Goal: Transaction & Acquisition: Purchase product/service

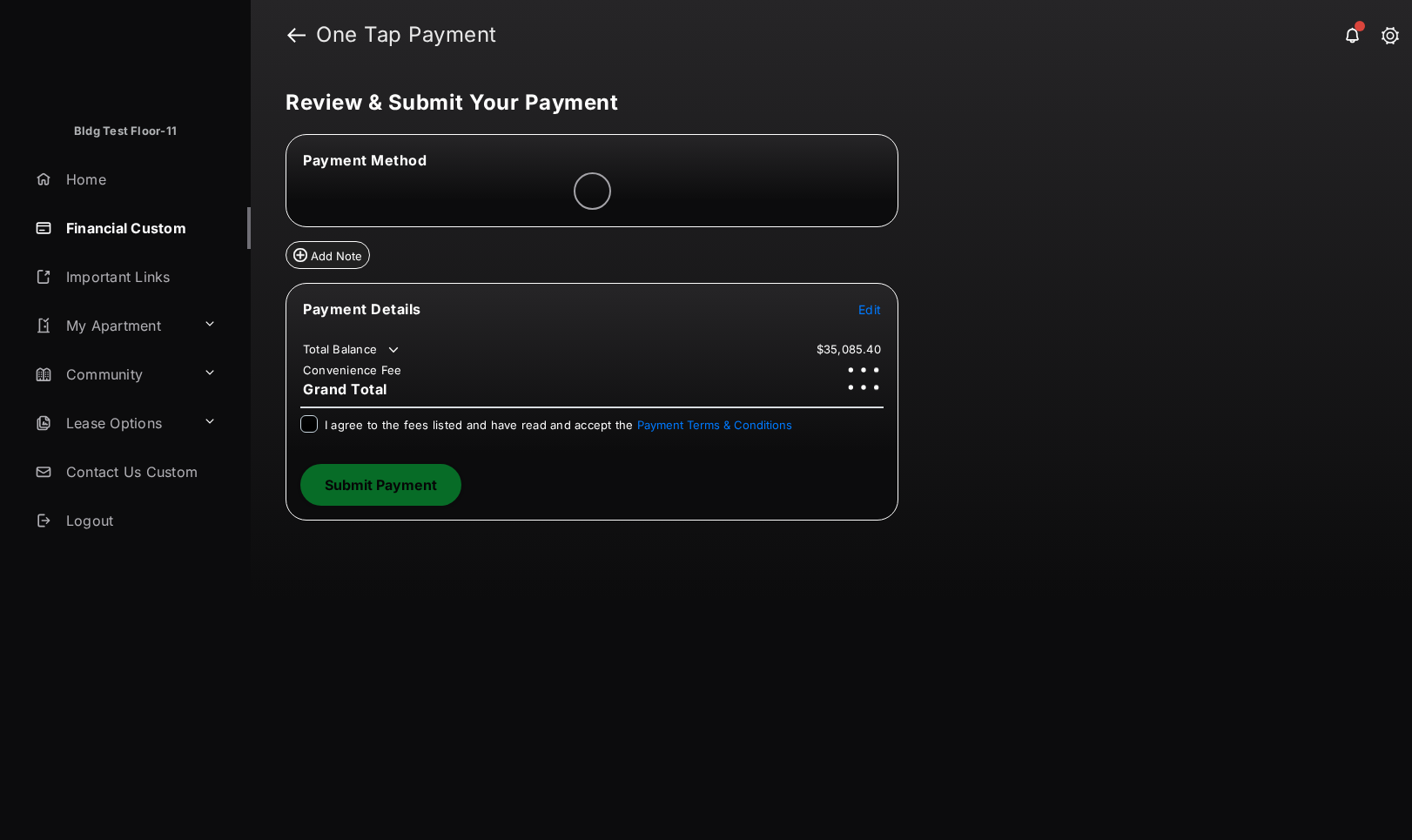
click at [875, 314] on span "Edit" at bounding box center [870, 309] width 23 height 15
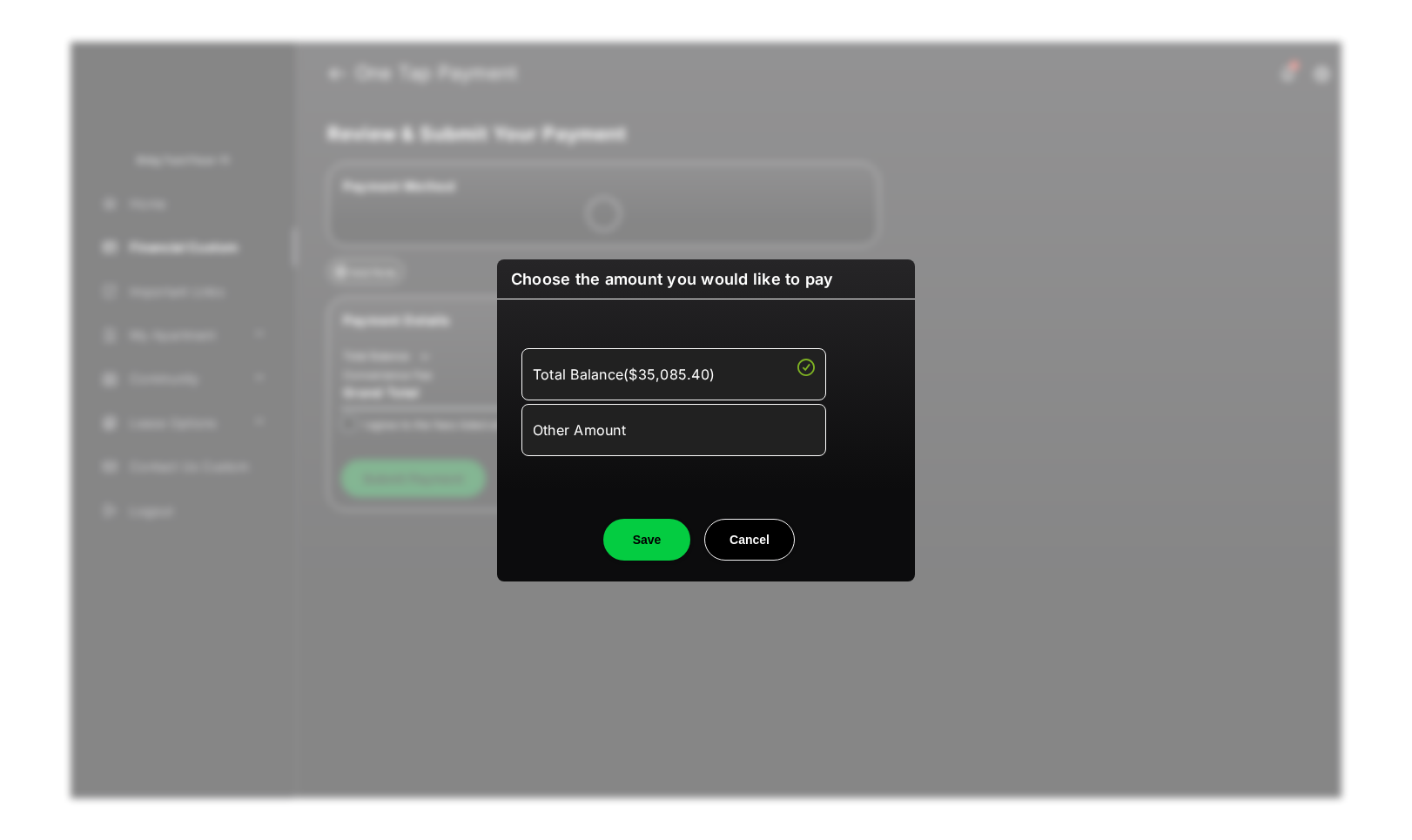
click at [633, 441] on div "Other Amount" at bounding box center [674, 430] width 282 height 30
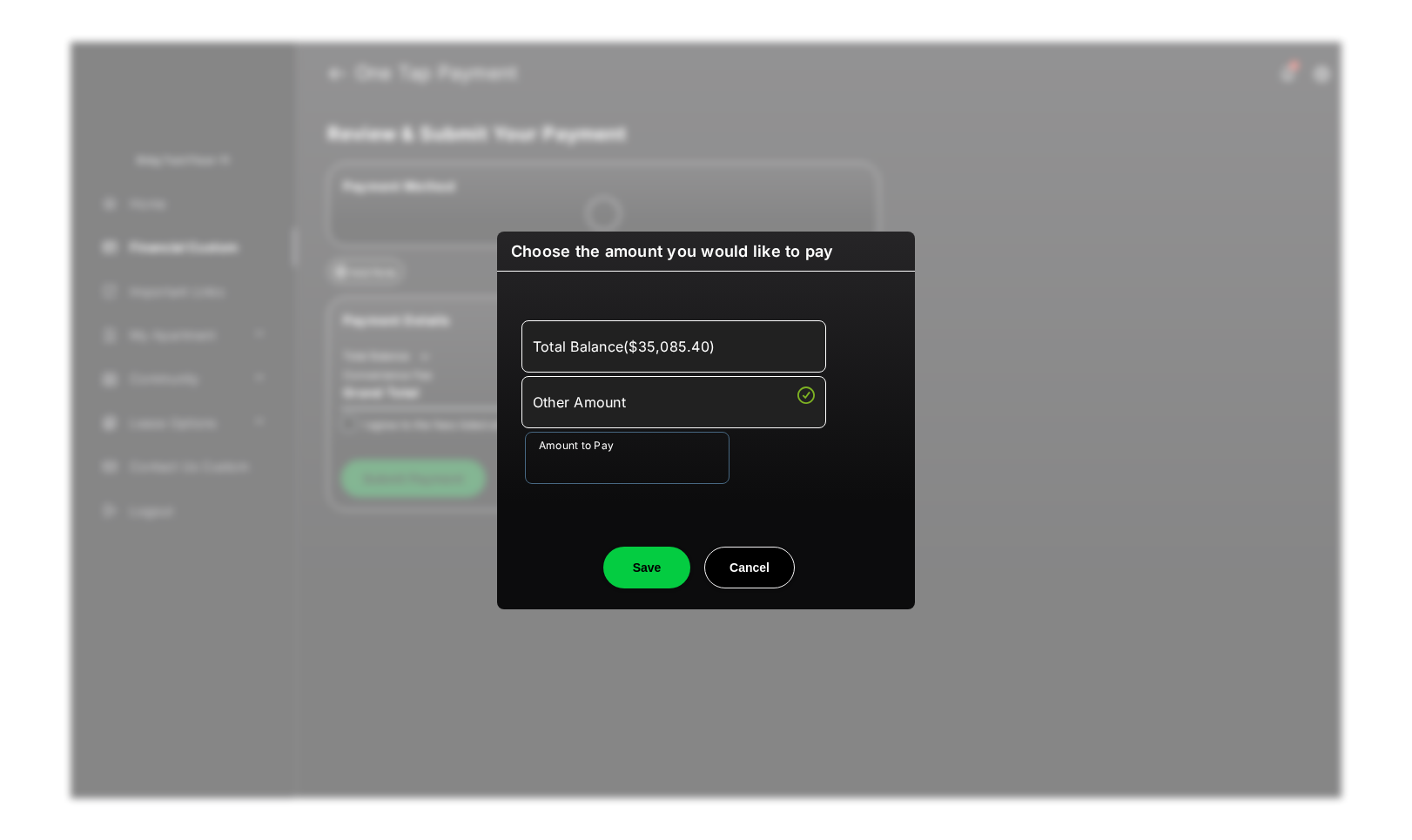
click at [645, 474] on input "Amount to Pay" at bounding box center [627, 458] width 205 height 52
type input "****"
click at [638, 568] on button "Save" at bounding box center [647, 568] width 87 height 42
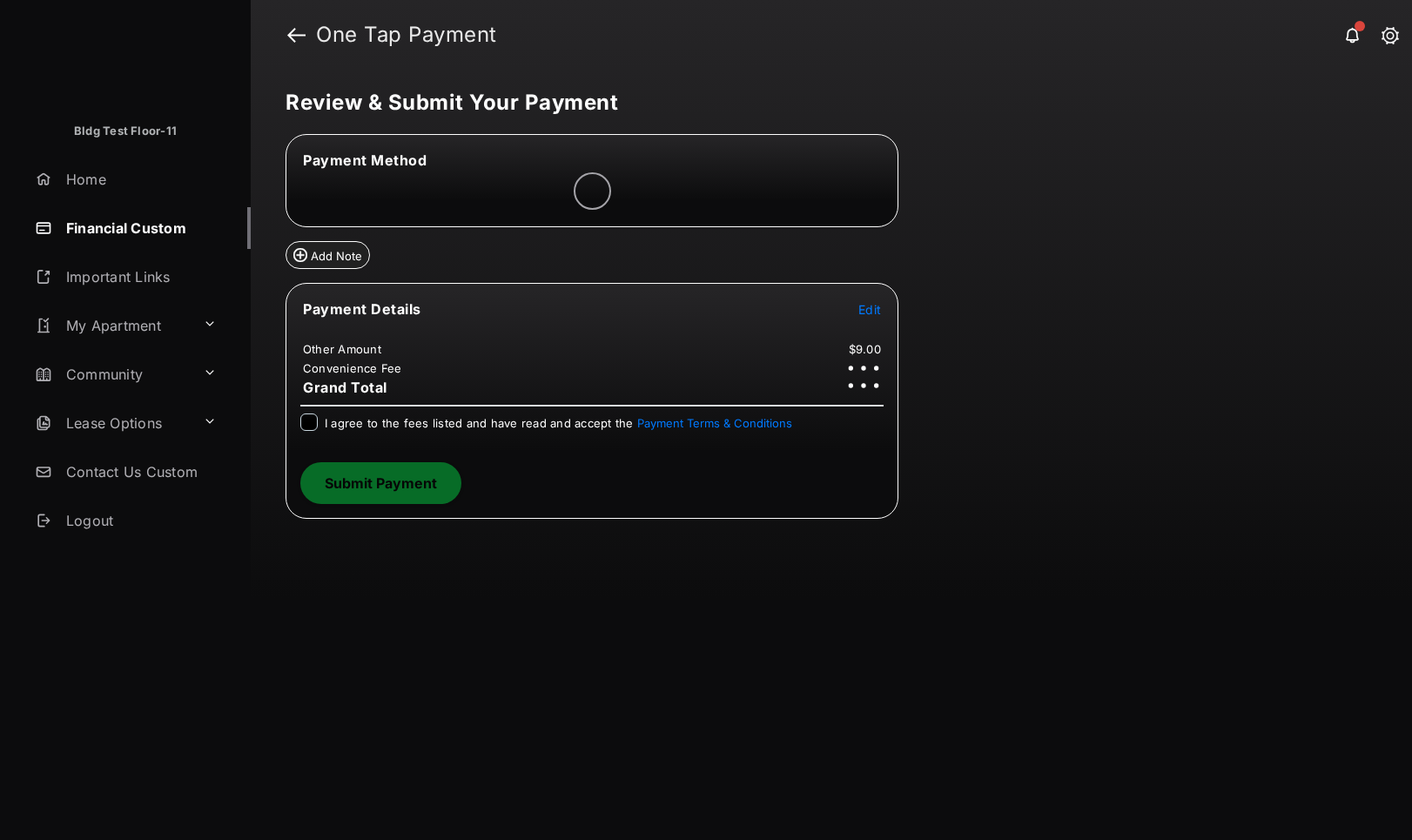
click at [311, 430] on div at bounding box center [309, 422] width 17 height 17
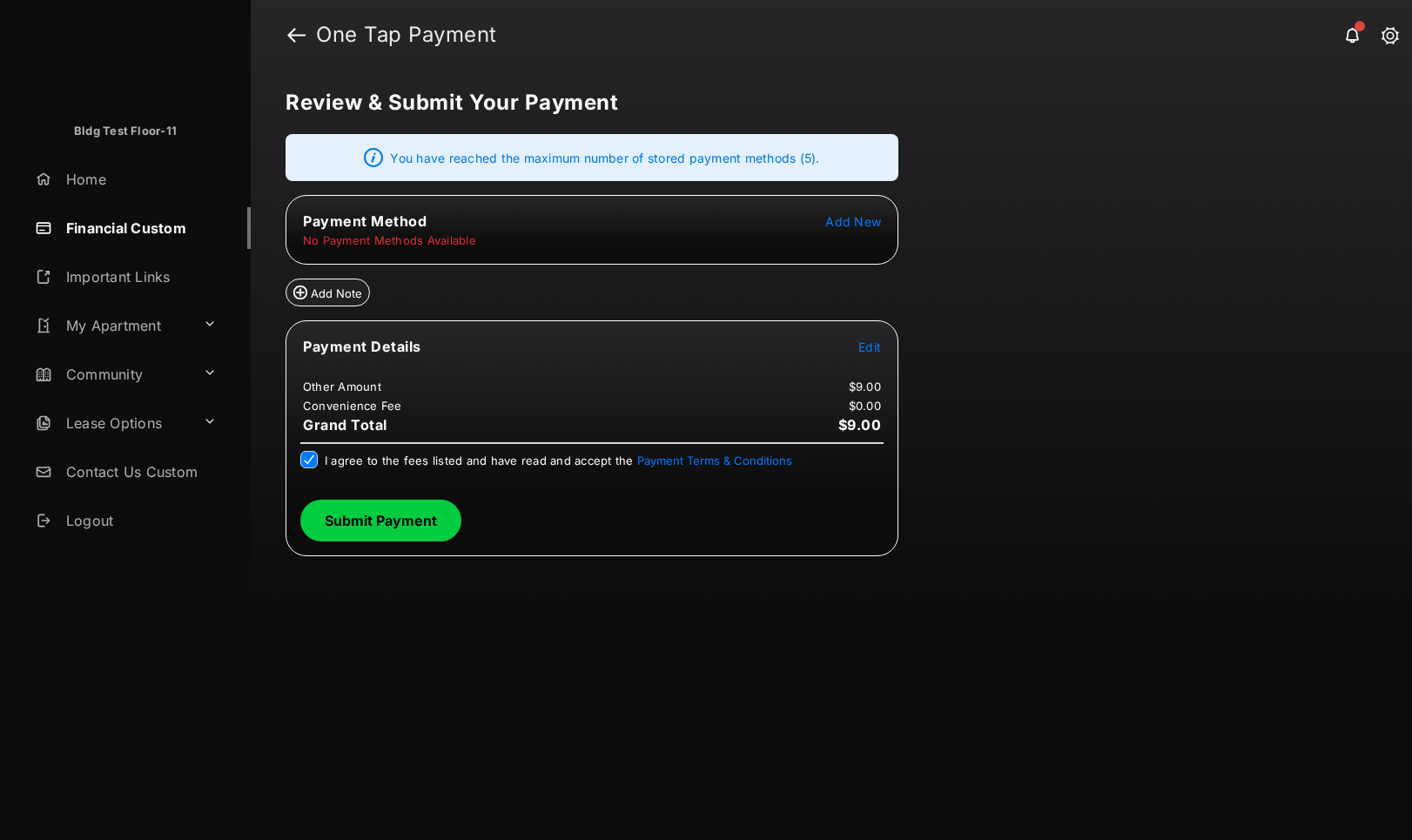
click at [868, 351] on span "Edit" at bounding box center [870, 346] width 23 height 15
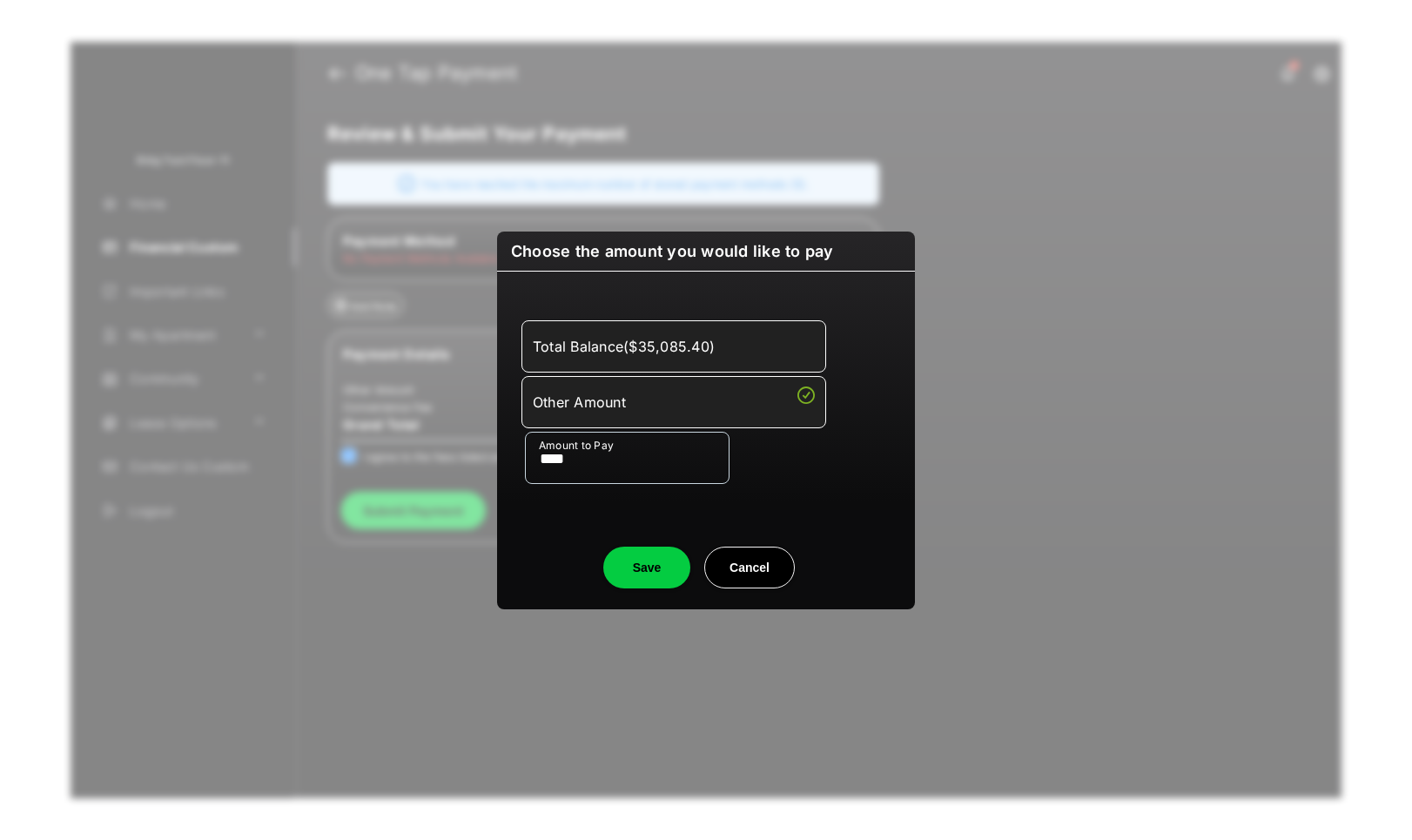
click at [642, 559] on button "Save" at bounding box center [647, 568] width 87 height 42
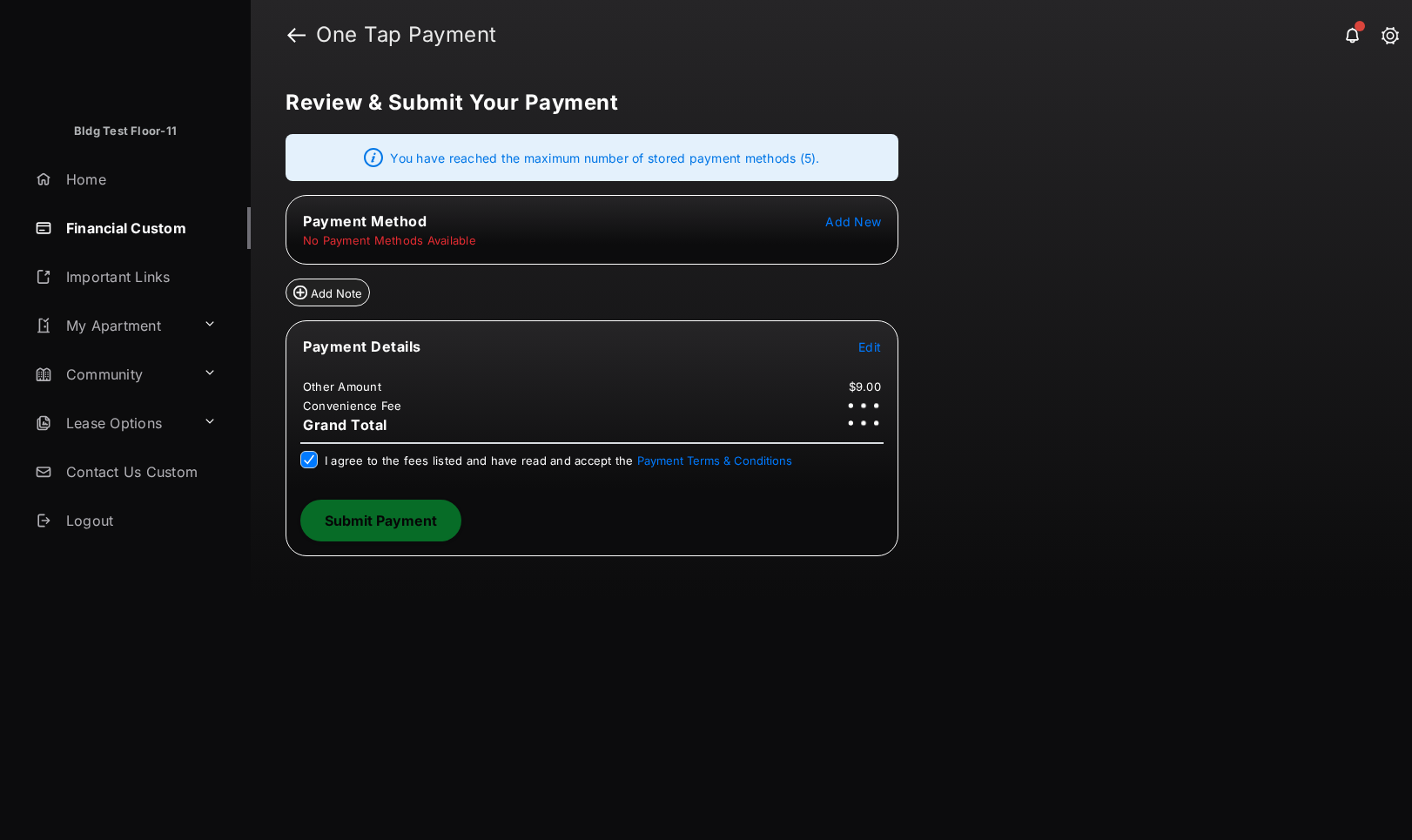
click at [866, 226] on span "Add New" at bounding box center [853, 221] width 56 height 15
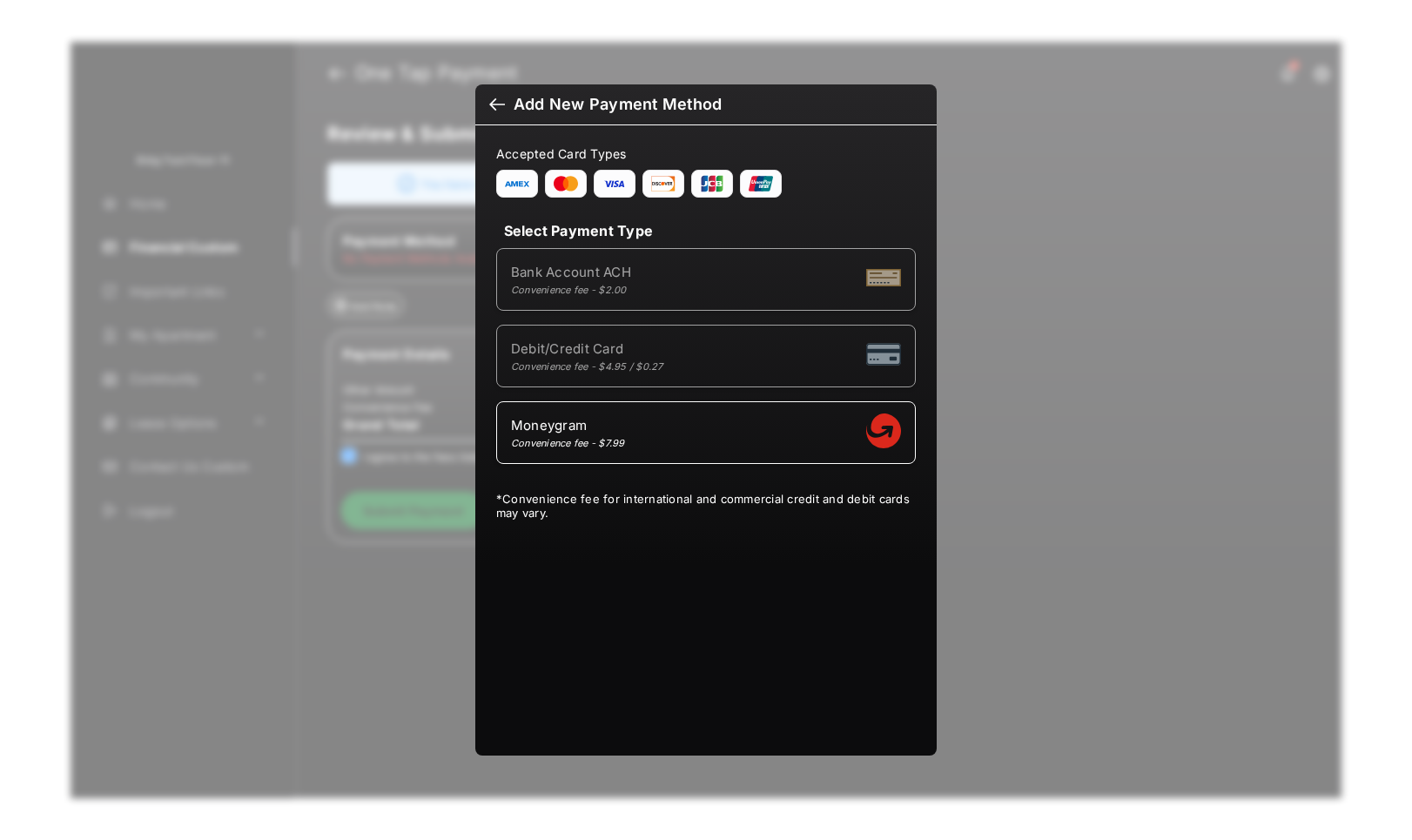
click at [688, 353] on div "Debit/Credit Card Convenience fee - $4.95 / $0.27" at bounding box center [706, 356] width 390 height 33
click at [590, 427] on span "Moneygram" at bounding box center [568, 425] width 114 height 17
select select "**********"
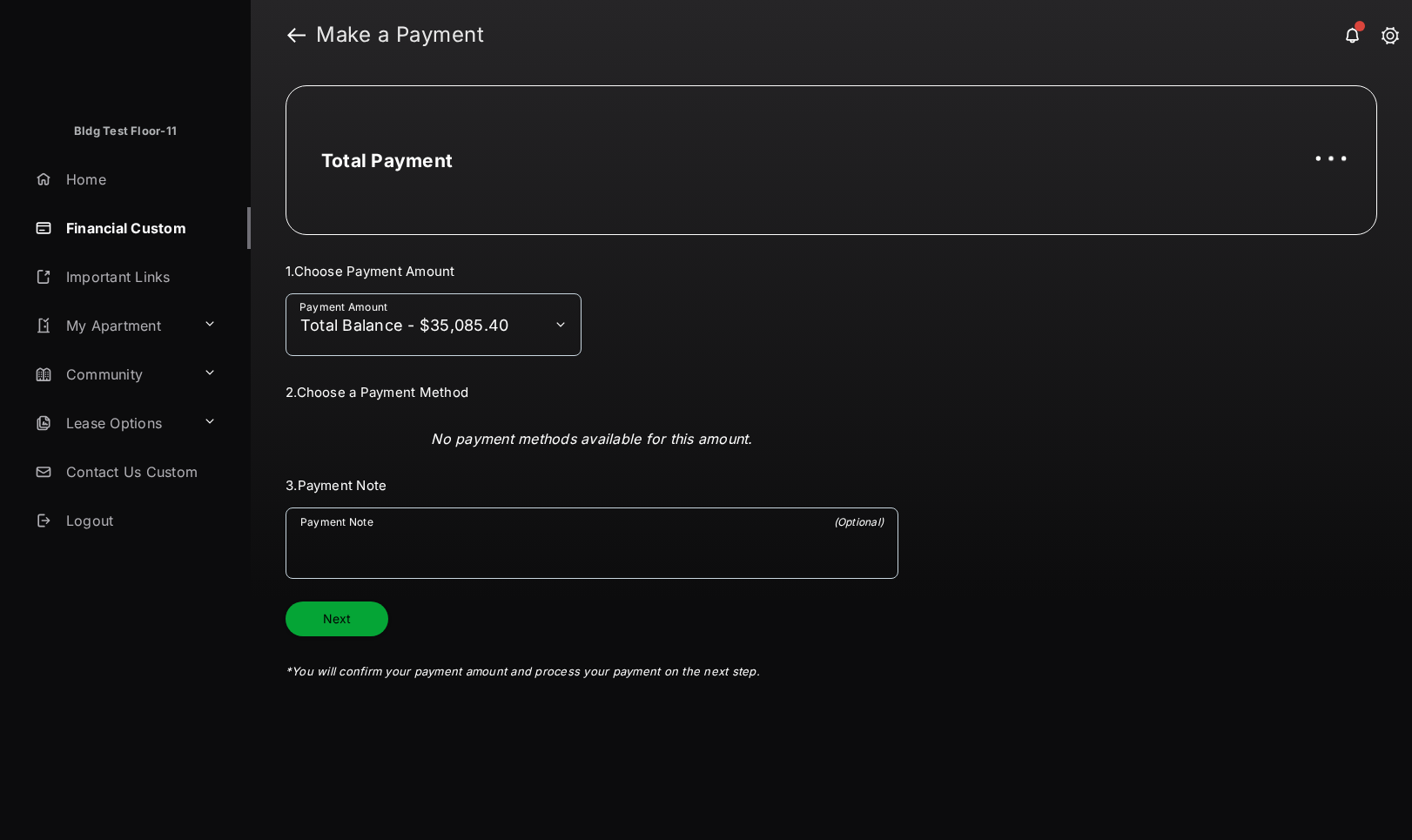
click at [809, 335] on div at bounding box center [750, 332] width 317 height 77
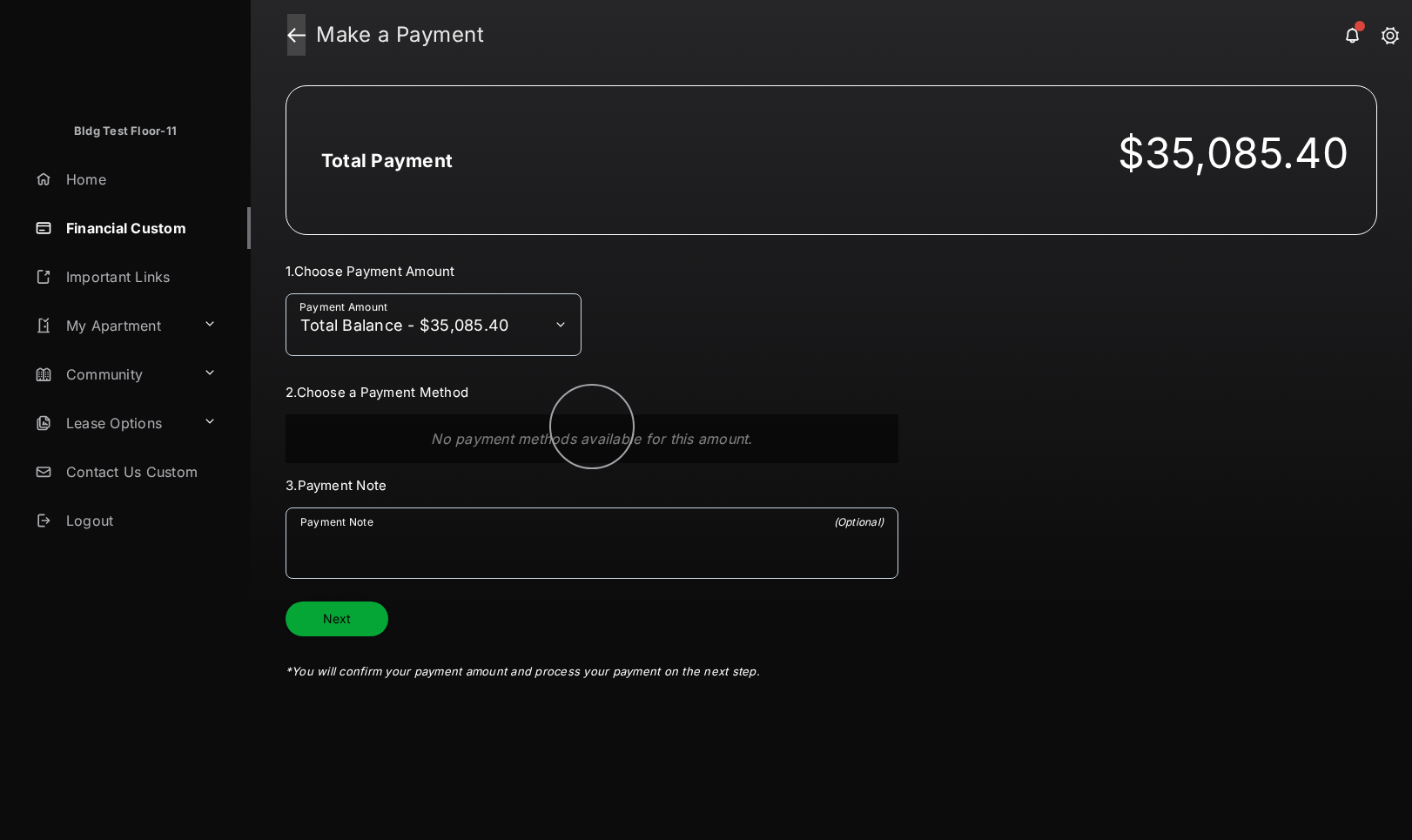
click at [300, 41] on link at bounding box center [296, 35] width 18 height 42
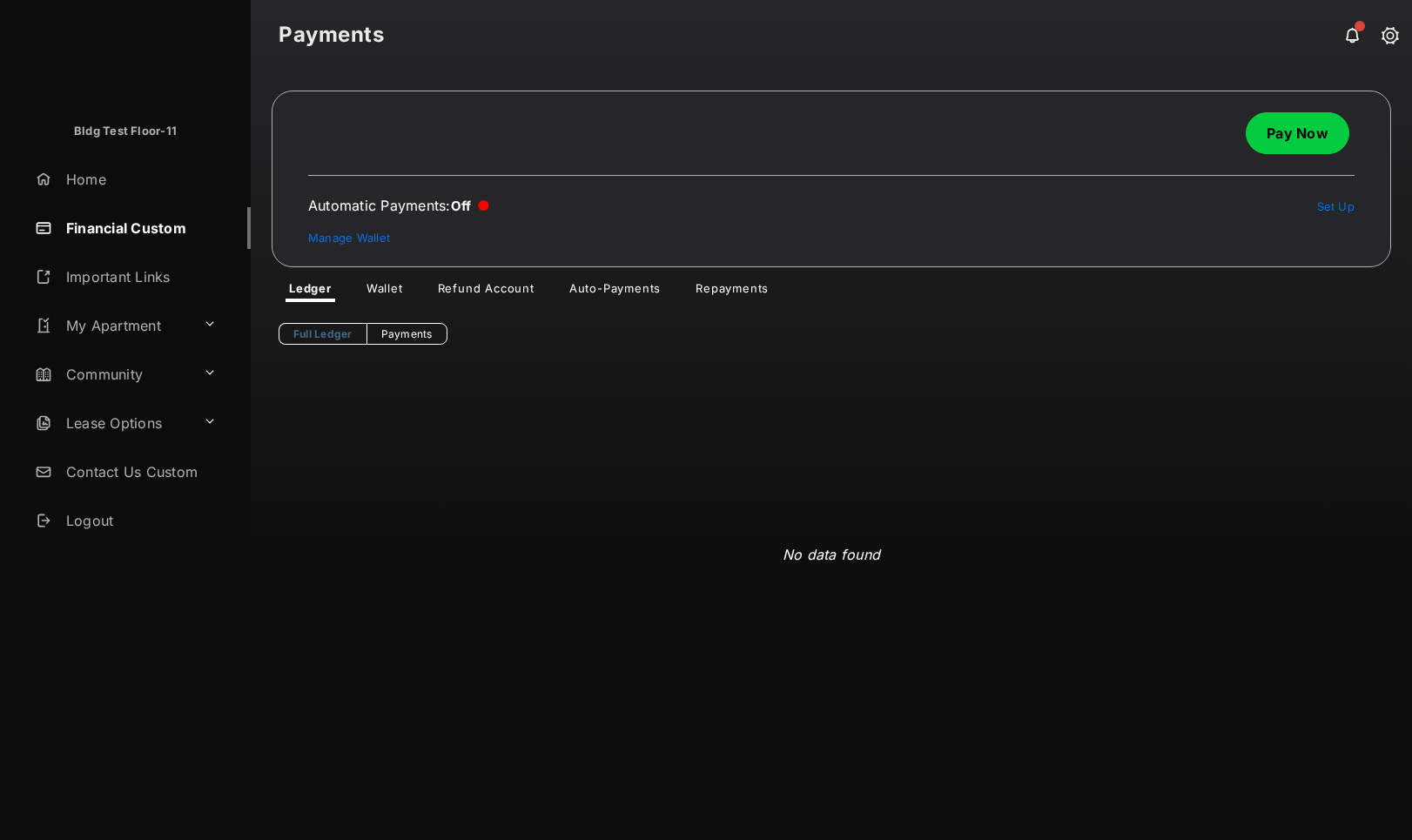
click at [1307, 140] on link "Pay Now" at bounding box center [1297, 133] width 104 height 42
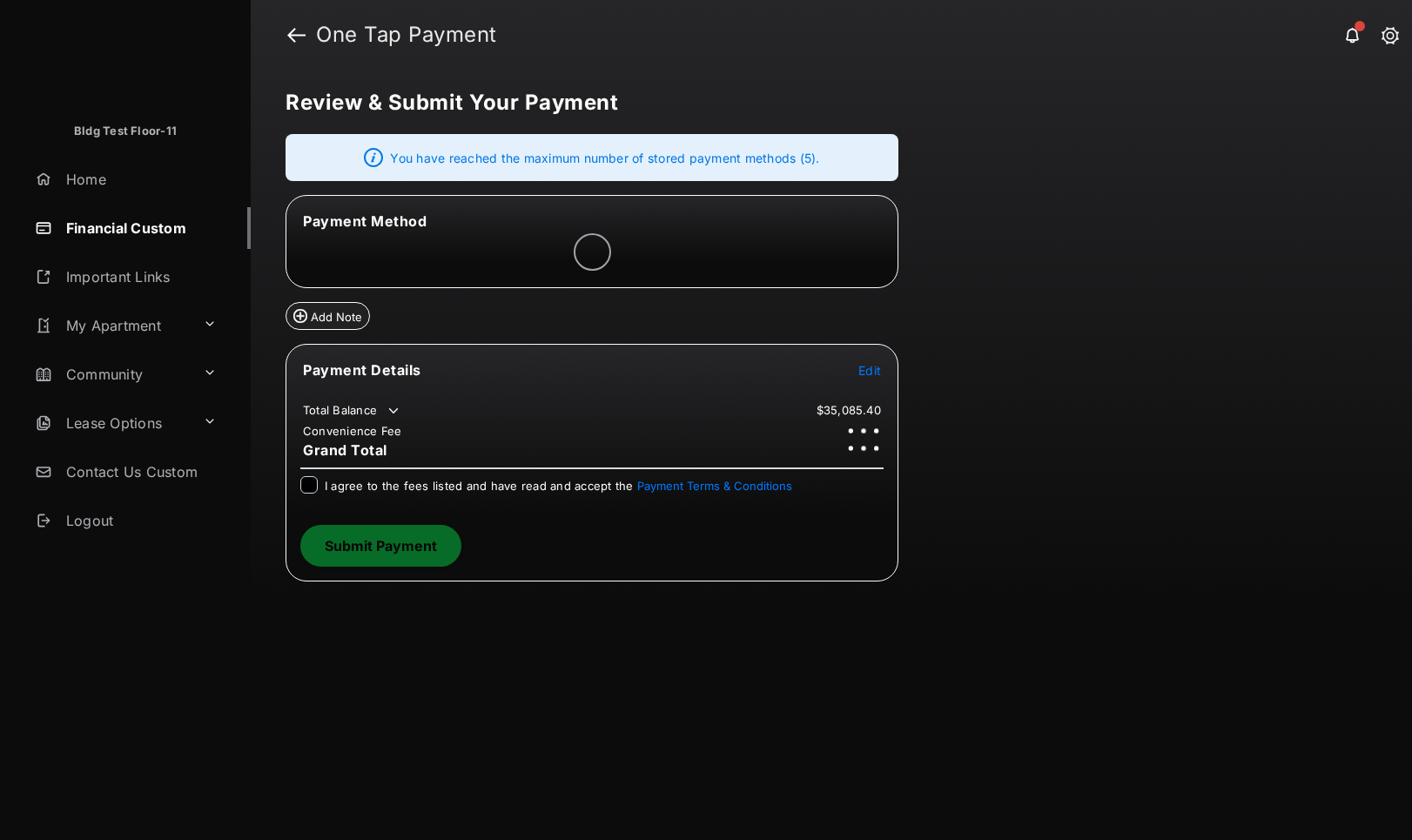
click at [637, 655] on div "Review & Submit Your Payment You have reached the maximum number of stored paym…" at bounding box center [831, 454] width 1161 height 770
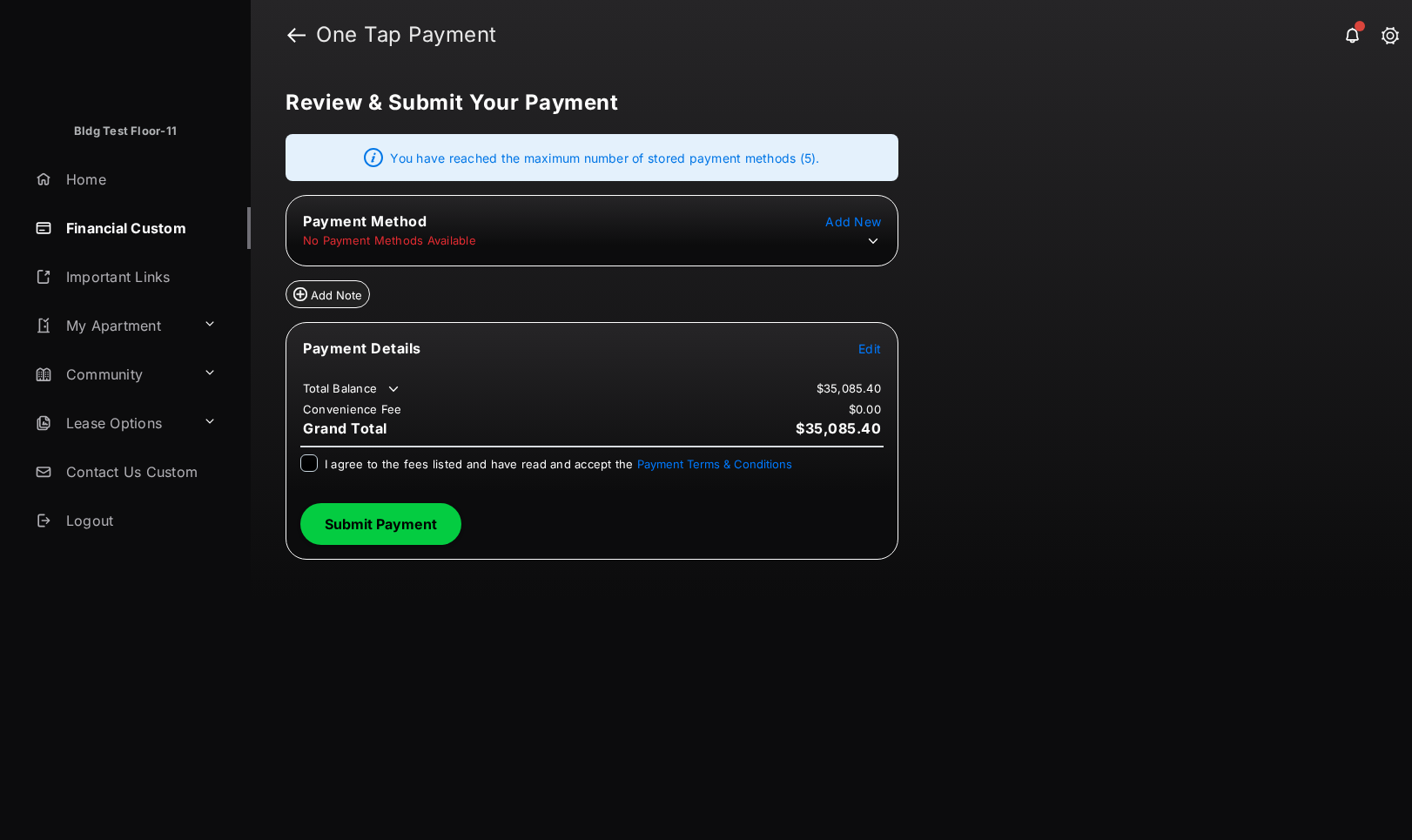
click at [796, 231] on table "Payment Method Add New No Payment Methods Available" at bounding box center [592, 231] width 611 height 42
click at [866, 242] on icon at bounding box center [873, 241] width 16 height 16
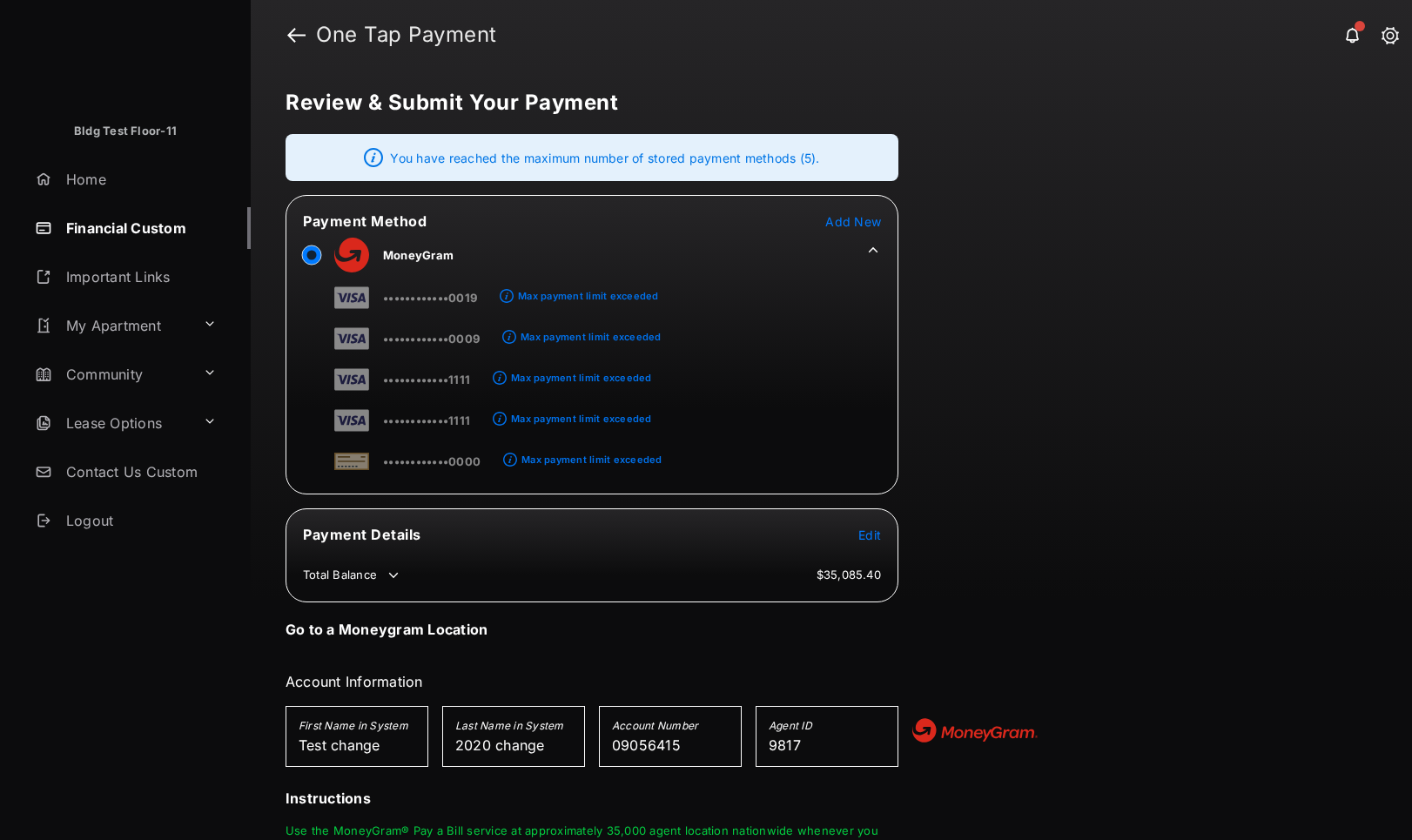
scroll to position [188, 0]
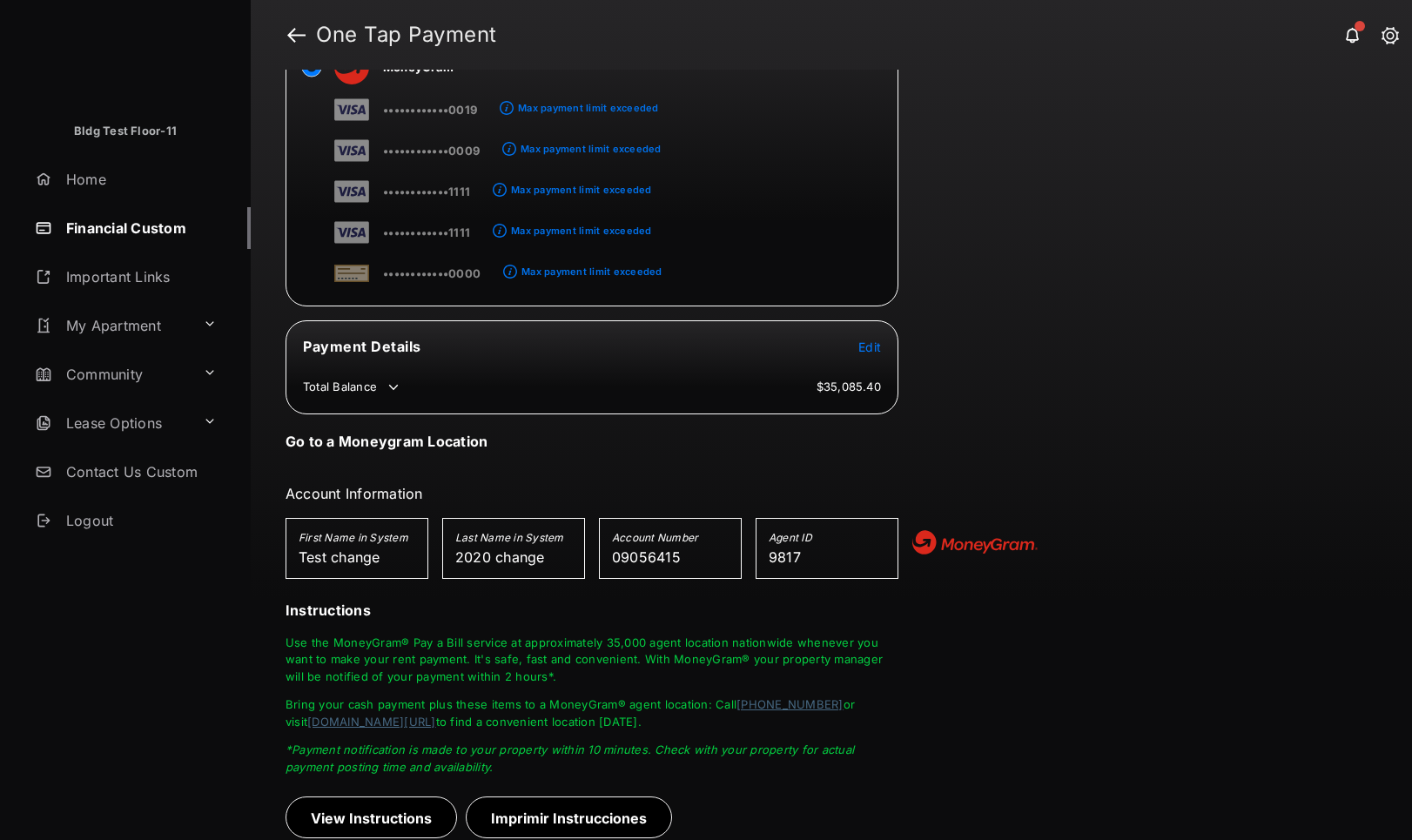
click at [888, 345] on tr "Payment Details Edit" at bounding box center [592, 357] width 608 height 40
click at [869, 344] on span "Edit" at bounding box center [870, 346] width 23 height 15
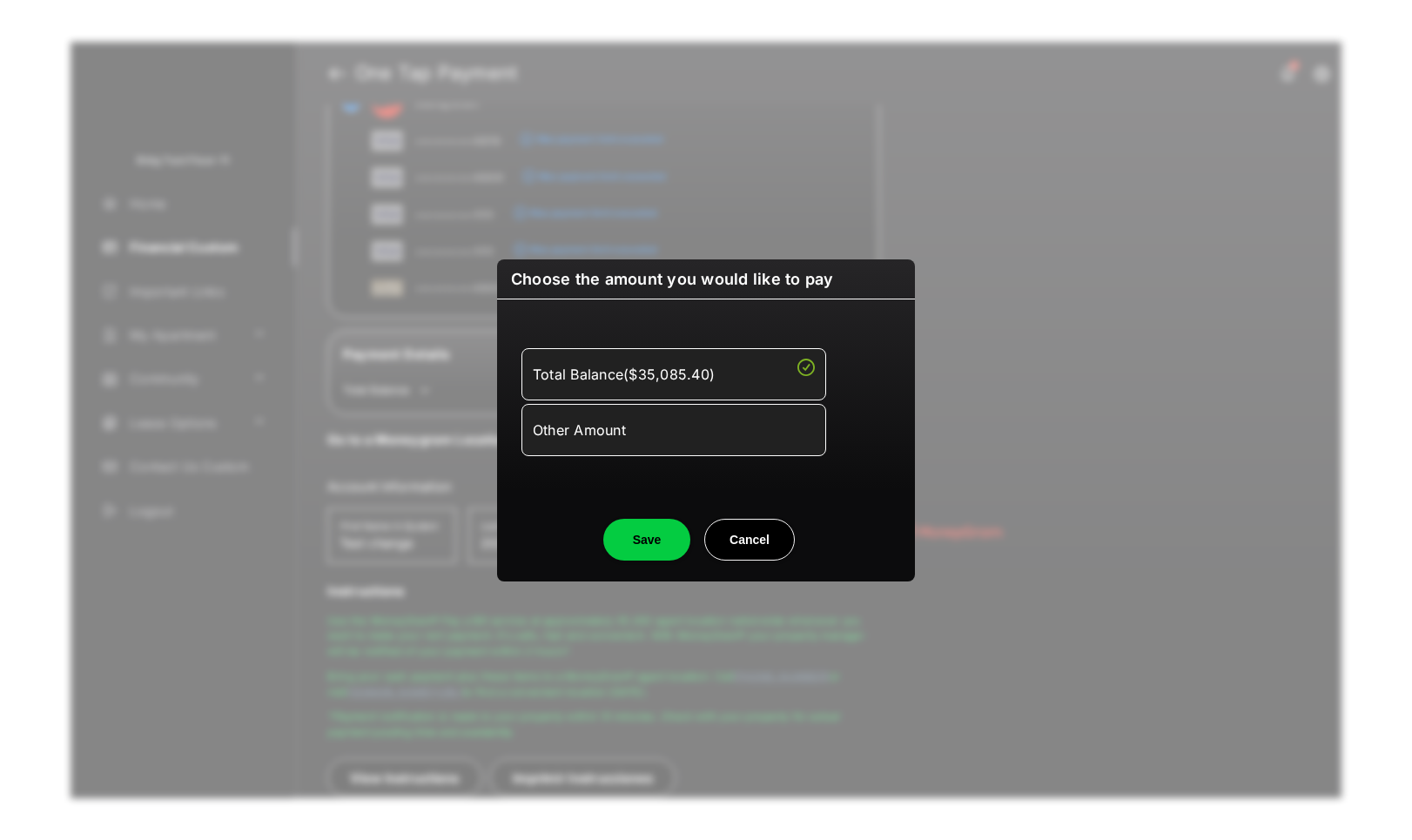
click at [667, 439] on div "Other Amount" at bounding box center [674, 430] width 282 height 30
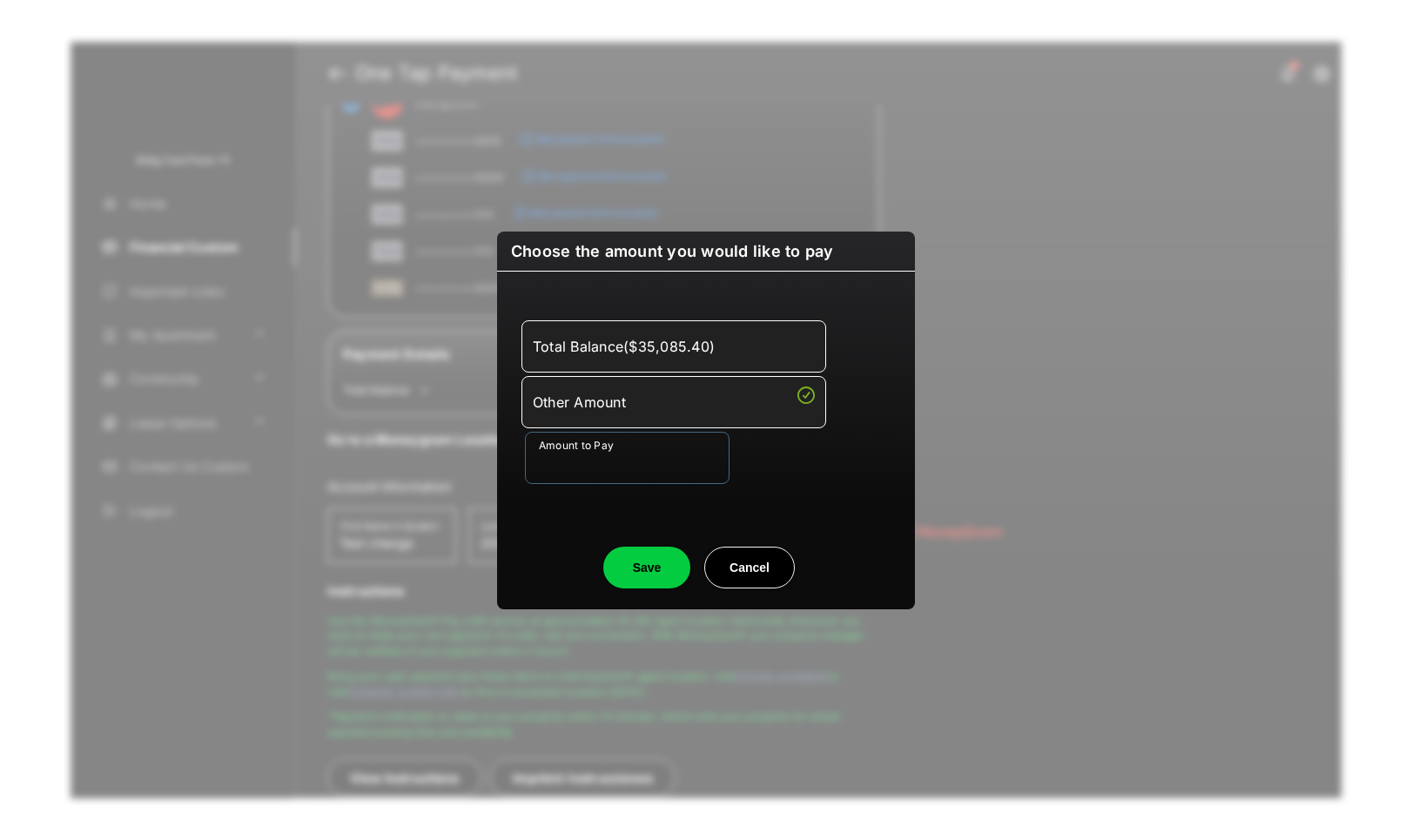
click at [602, 460] on input "Amount to Pay" at bounding box center [627, 458] width 205 height 52
type input "*****"
click at [651, 575] on button "Save" at bounding box center [647, 568] width 87 height 42
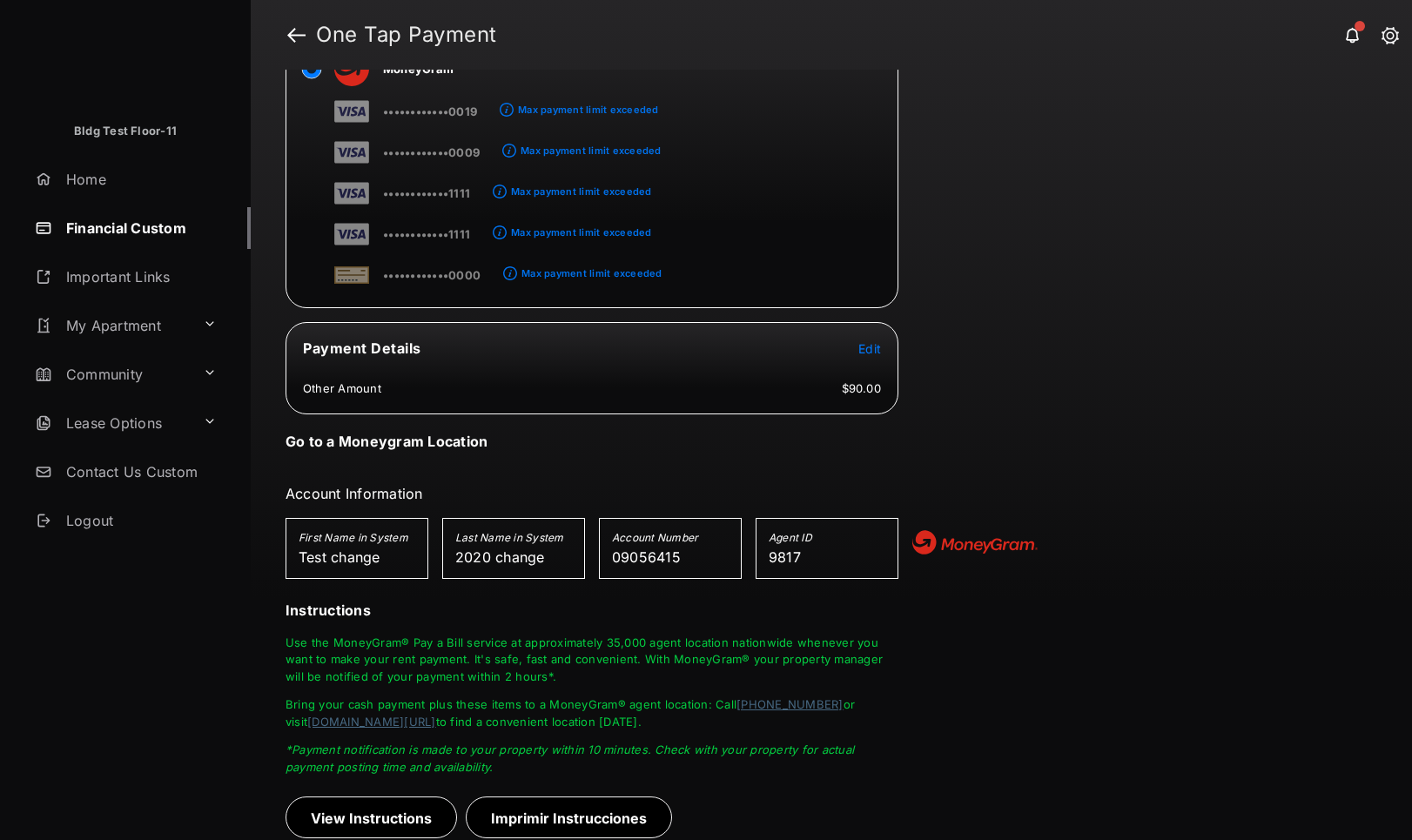
scroll to position [3, 0]
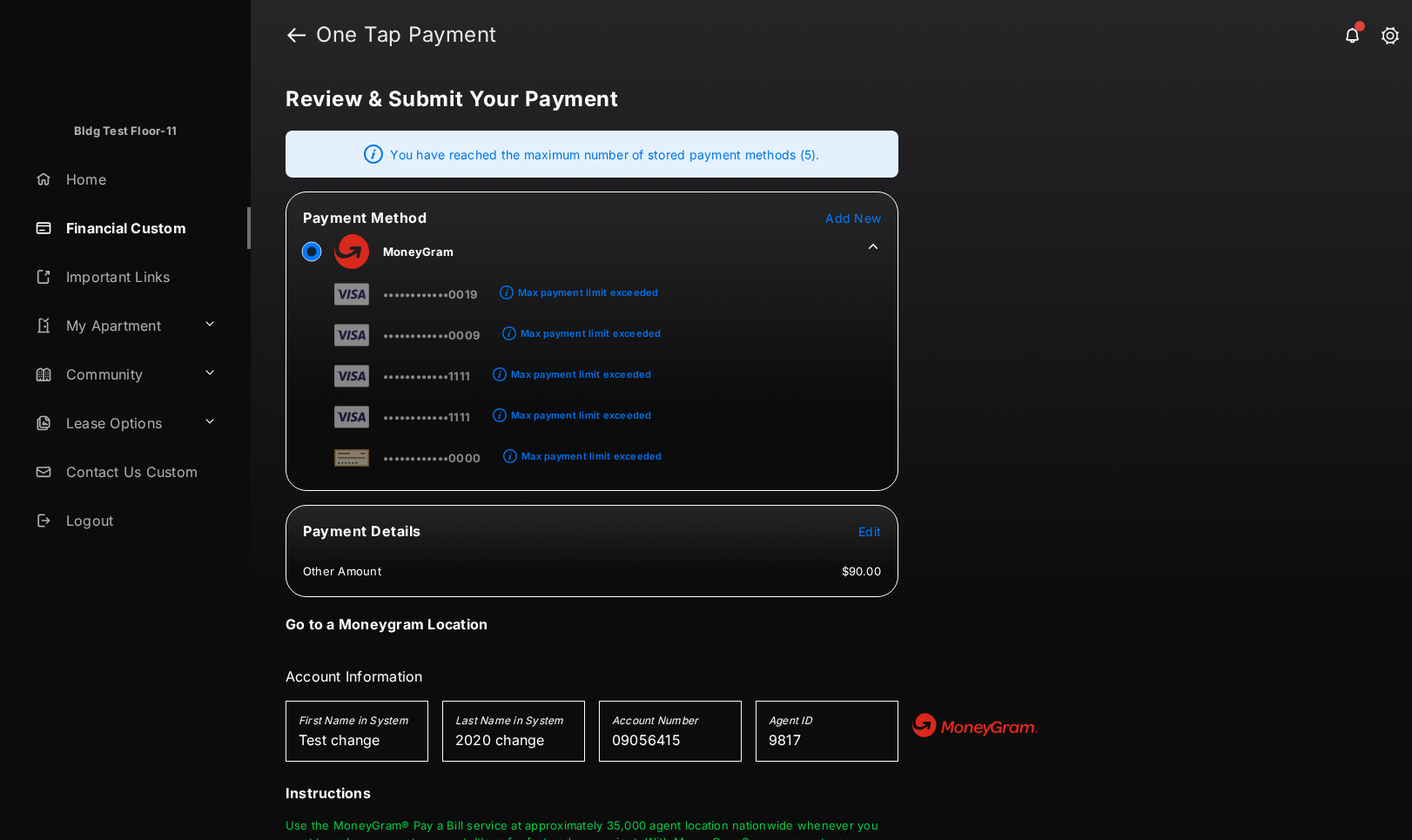
click at [1059, 349] on div "Review & Submit Your Payment You have reached the maximum number of stored paym…" at bounding box center [831, 454] width 1161 height 770
click at [857, 222] on span "Add New" at bounding box center [853, 218] width 56 height 15
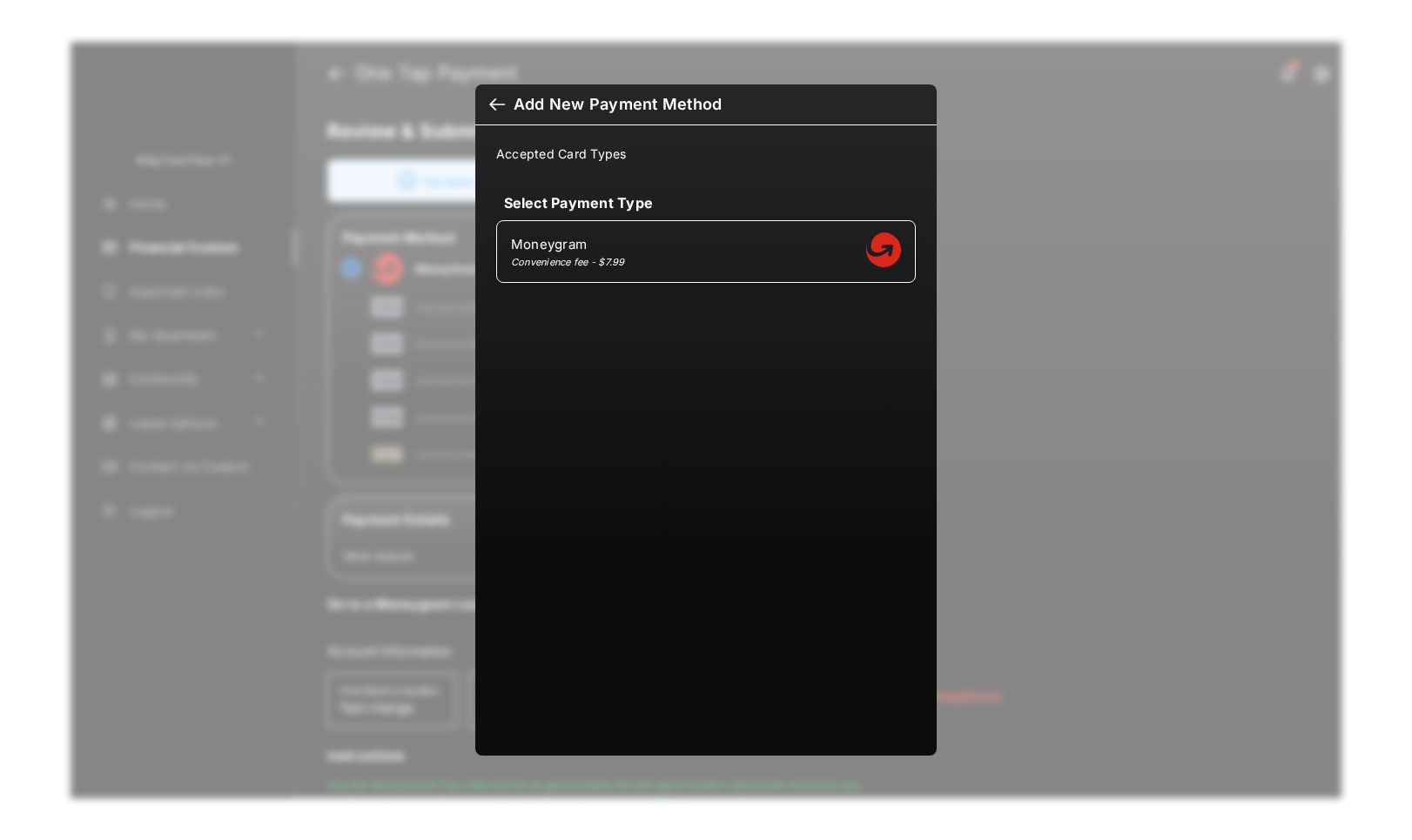
click at [499, 111] on div at bounding box center [497, 106] width 16 height 19
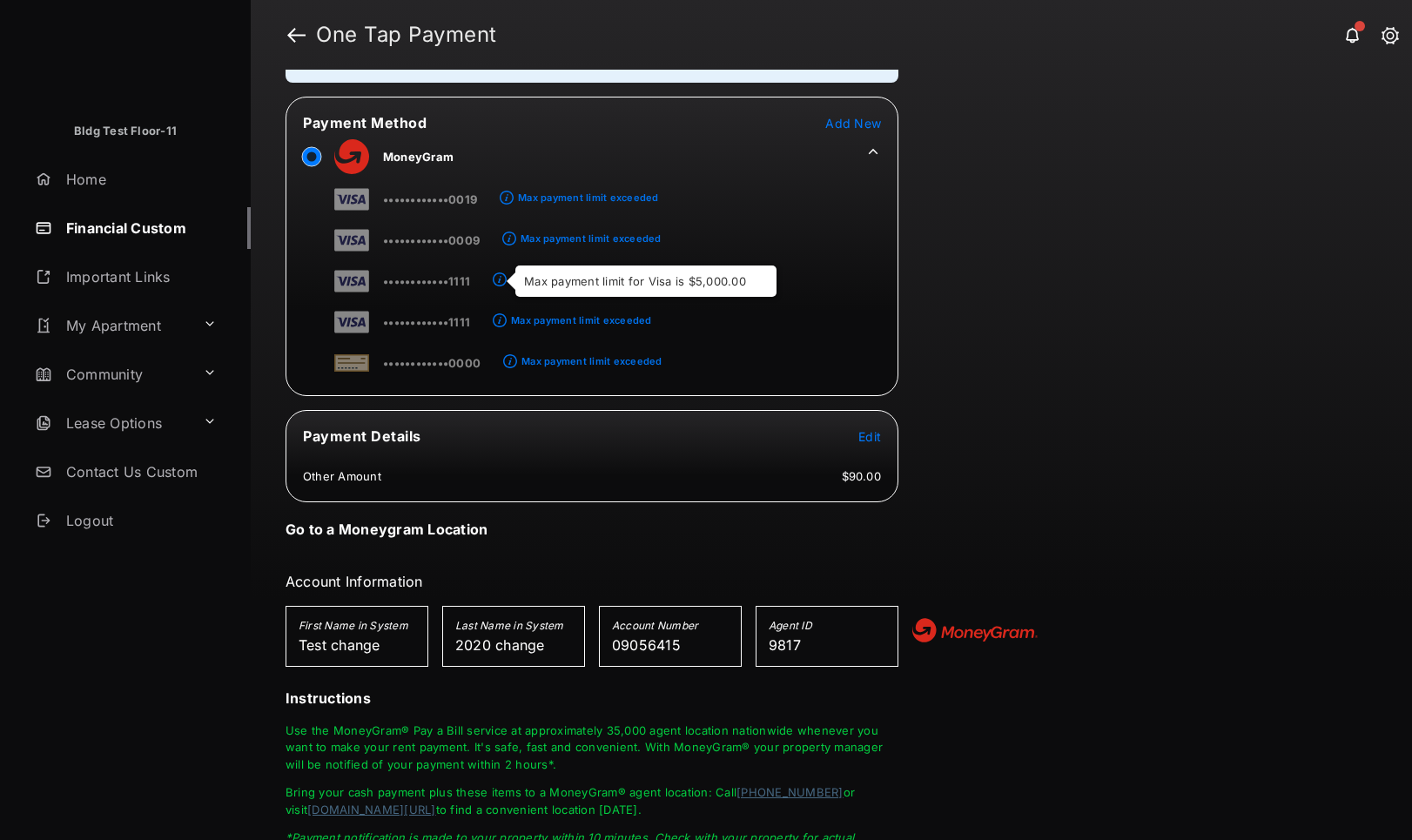
scroll to position [186, 0]
